Goal: Transaction & Acquisition: Purchase product/service

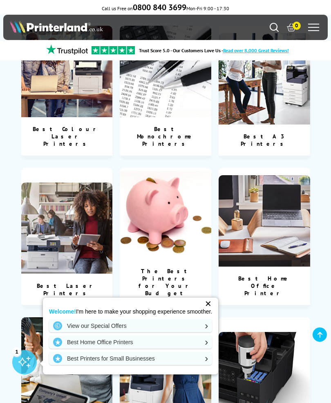
scroll to position [329, 0]
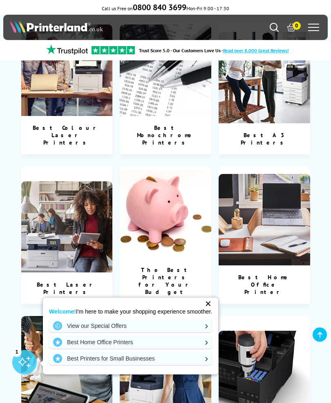
click at [162, 196] on img at bounding box center [165, 212] width 91 height 91
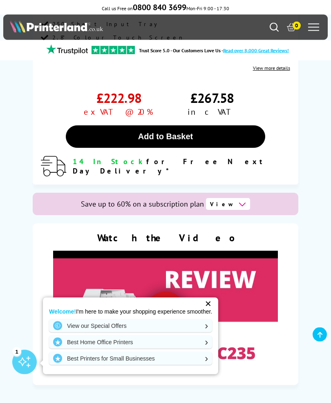
scroll to position [4731, 0]
click at [208, 320] on link "View our Special Offers" at bounding box center [130, 325] width 163 height 13
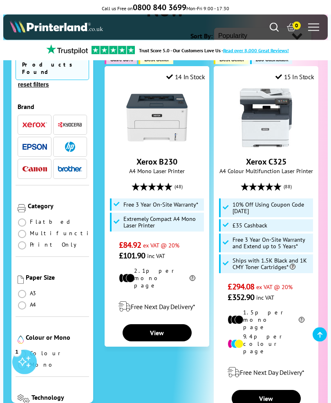
scroll to position [118, 0]
click at [161, 324] on link "View" at bounding box center [157, 332] width 69 height 17
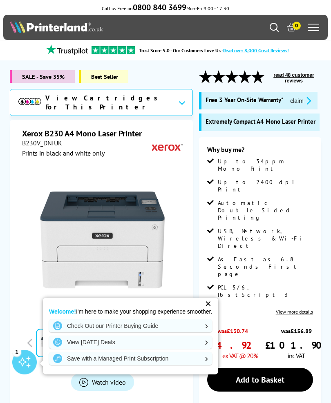
scroll to position [10, 0]
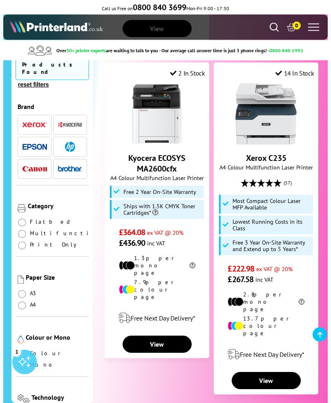
scroll to position [1861, 0]
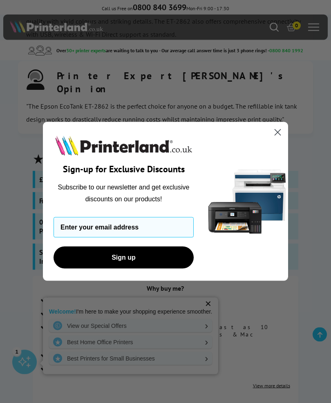
scroll to position [3452, 0]
click at [281, 139] on circle "Close dialog" at bounding box center [277, 132] width 13 height 13
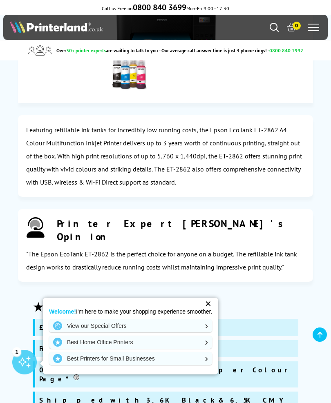
scroll to position [3302, 0]
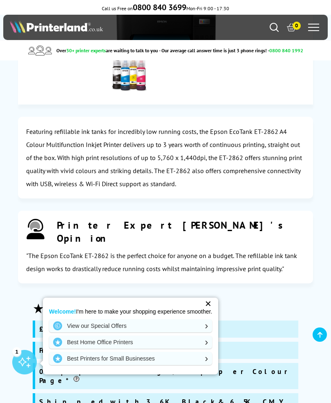
click at [123, 306] on link "read 39 customer reviews" at bounding box center [128, 309] width 53 height 6
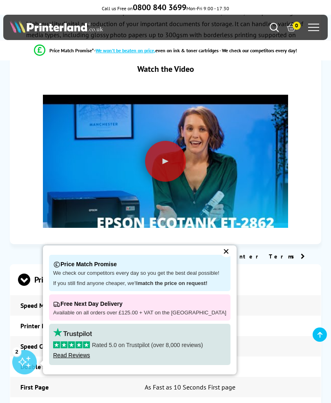
scroll to position [1599, 0]
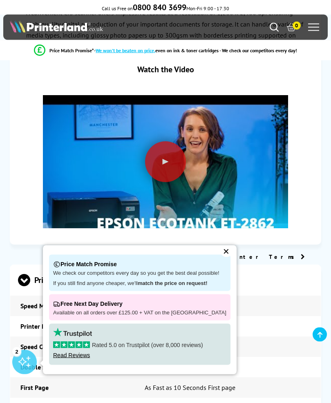
click at [222, 255] on div "✕" at bounding box center [226, 251] width 11 height 11
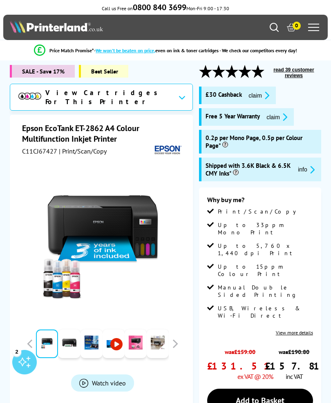
scroll to position [0, 0]
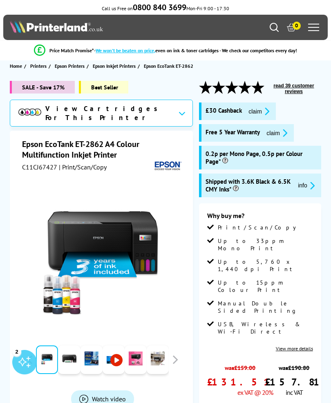
click at [292, 87] on button "read 39 customer reviews" at bounding box center [293, 88] width 55 height 12
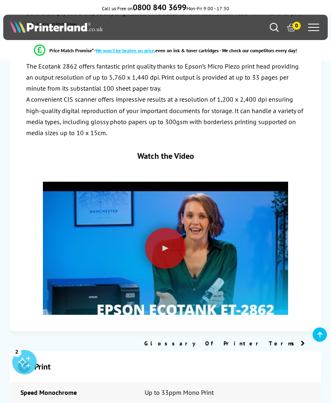
scroll to position [1517, 0]
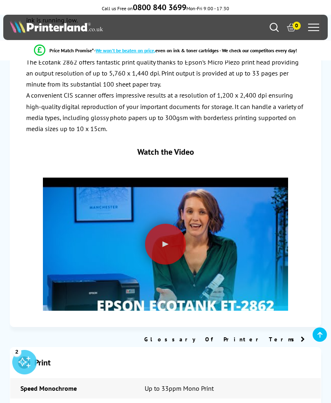
click at [174, 224] on div at bounding box center [165, 244] width 41 height 41
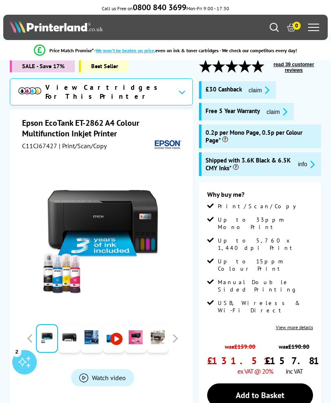
scroll to position [0, 0]
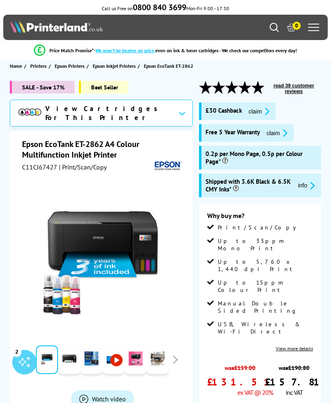
click at [230, 108] on span "£30 Cashback" at bounding box center [223, 111] width 36 height 9
click at [239, 135] on span "Free 5 Year Warranty" at bounding box center [232, 132] width 54 height 9
click at [269, 107] on icon "promo-description" at bounding box center [265, 111] width 7 height 9
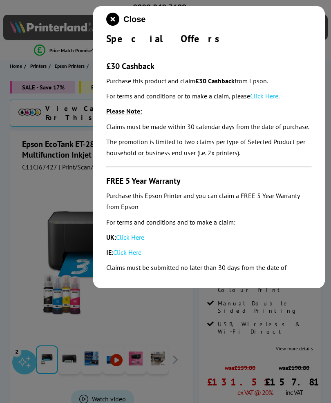
click at [118, 25] on icon "close modal" at bounding box center [112, 19] width 13 height 13
